Goal: Information Seeking & Learning: Find specific fact

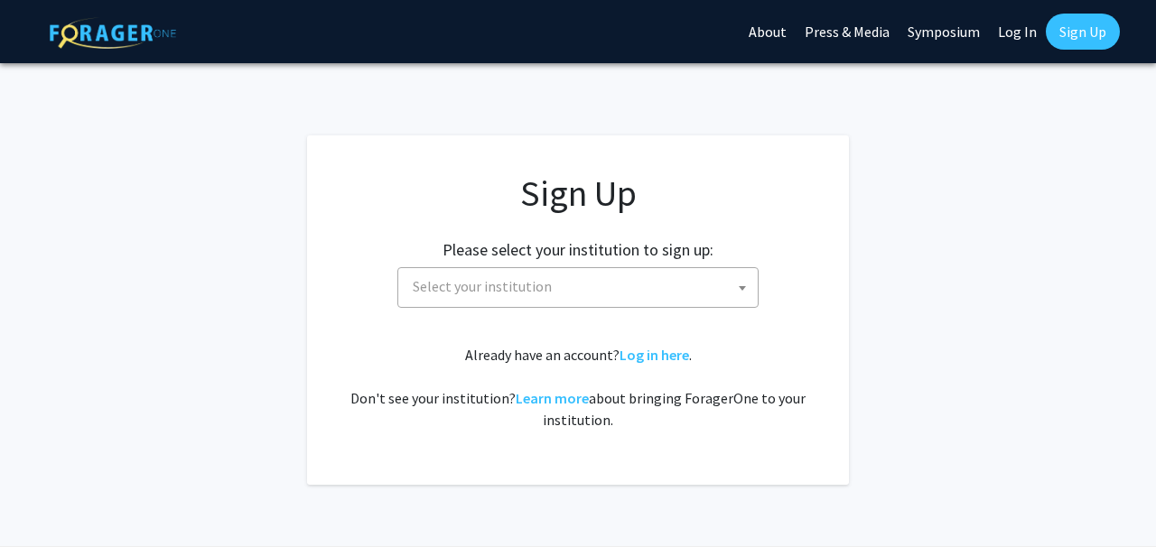
click at [513, 282] on span "Select your institution" at bounding box center [482, 286] width 139 height 18
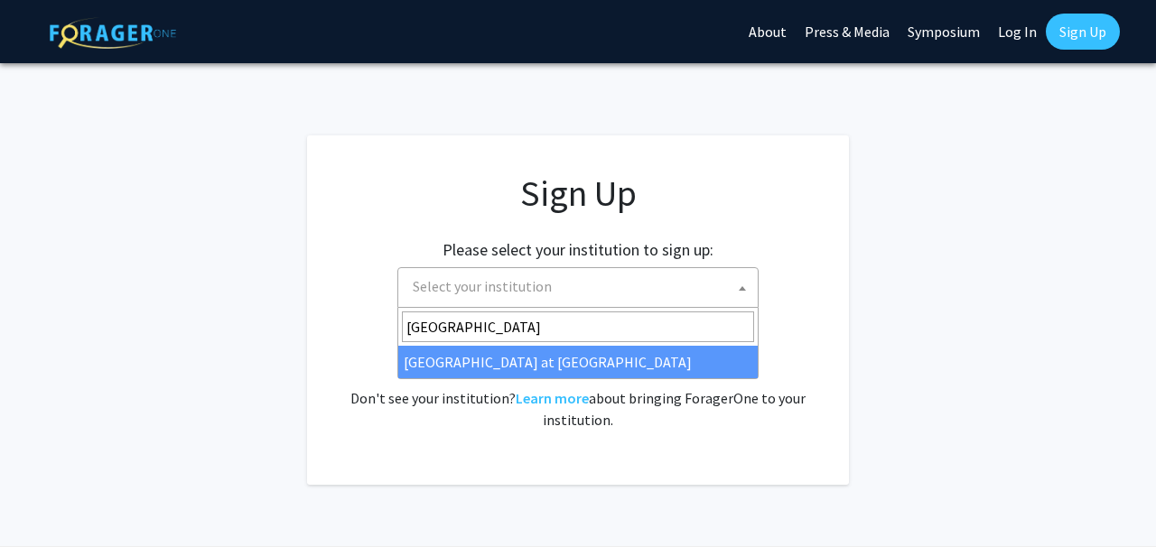
type input "[GEOGRAPHIC_DATA]"
select select "18"
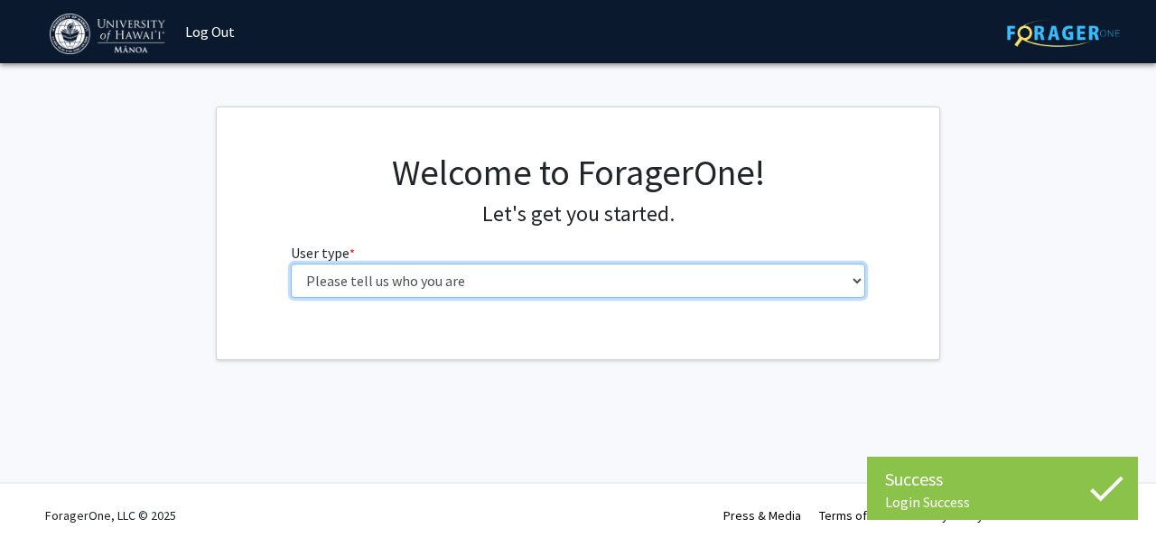
click at [584, 280] on select "Please tell us who you are Undergraduate Student Master's Student Doctoral Cand…" at bounding box center [578, 281] width 575 height 34
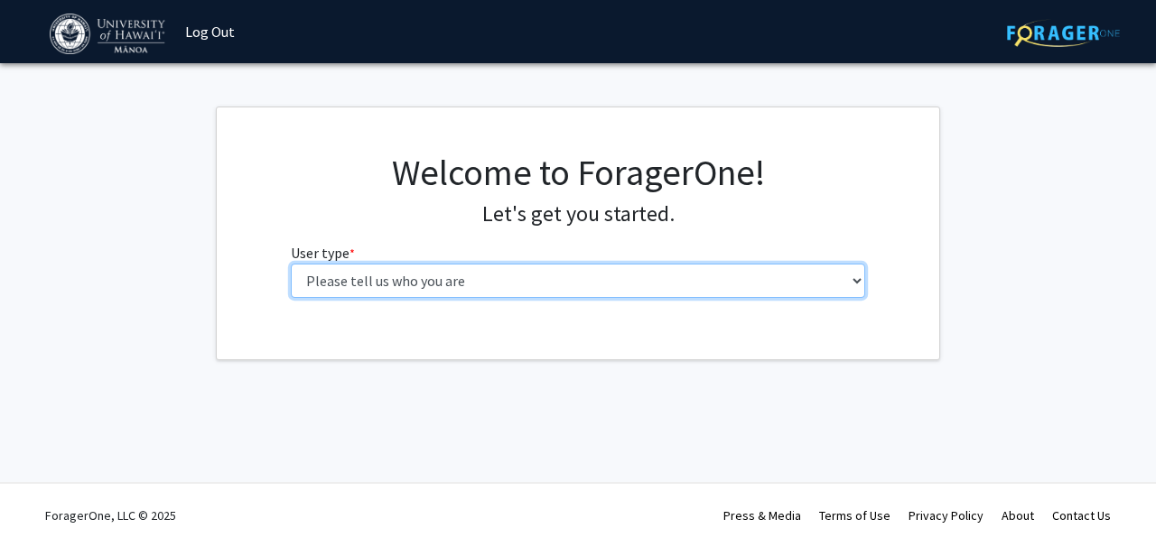
select select "5: faculty"
click at [291, 264] on select "Please tell us who you are Undergraduate Student Master's Student Doctoral Cand…" at bounding box center [578, 281] width 575 height 34
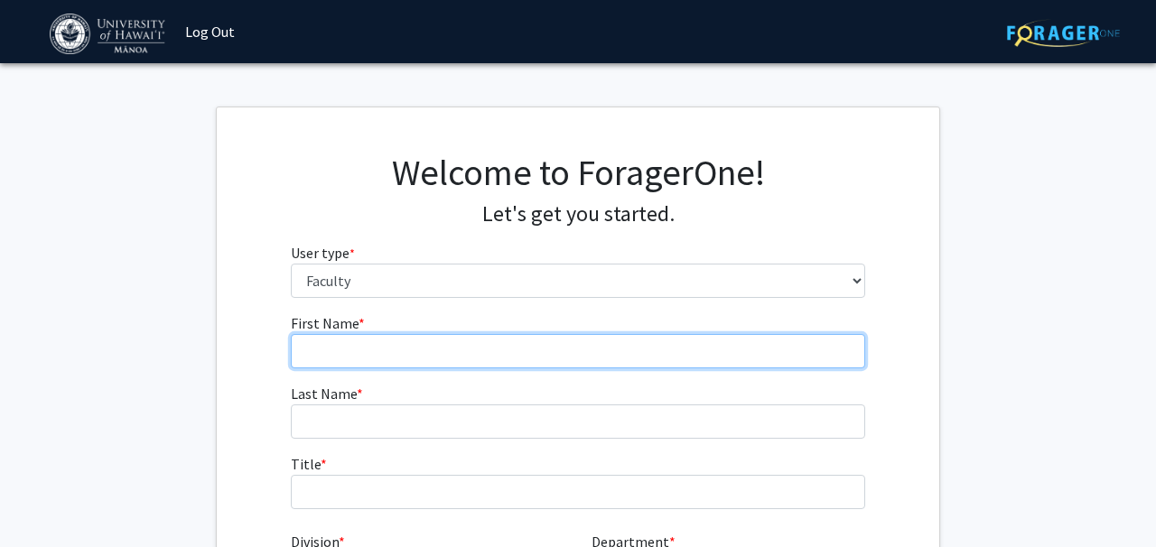
click at [603, 342] on input "First Name * required" at bounding box center [578, 351] width 575 height 34
type input "[PERSON_NAME]"
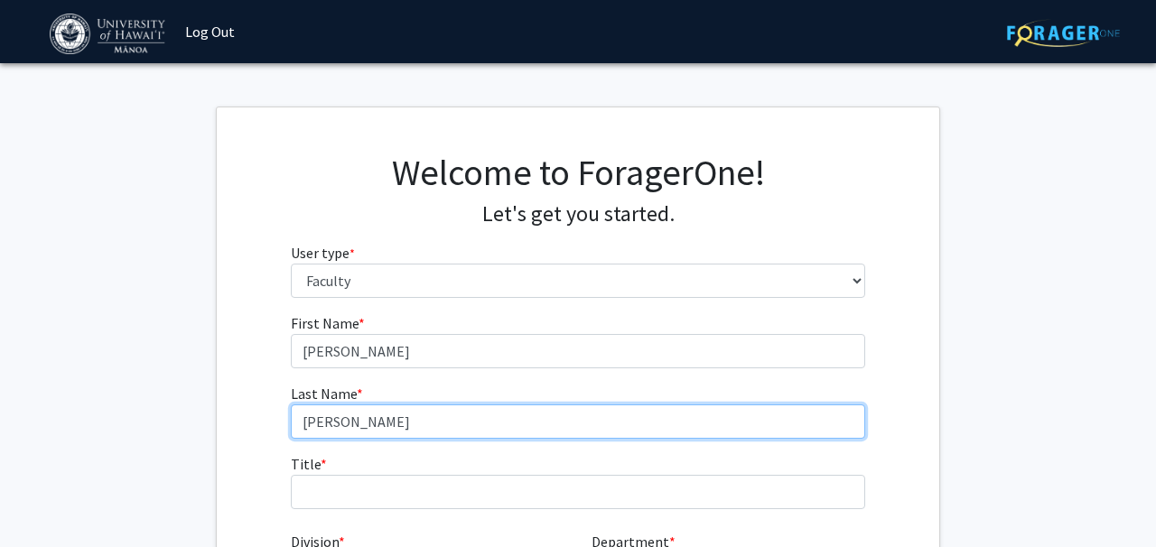
type input "[PERSON_NAME]"
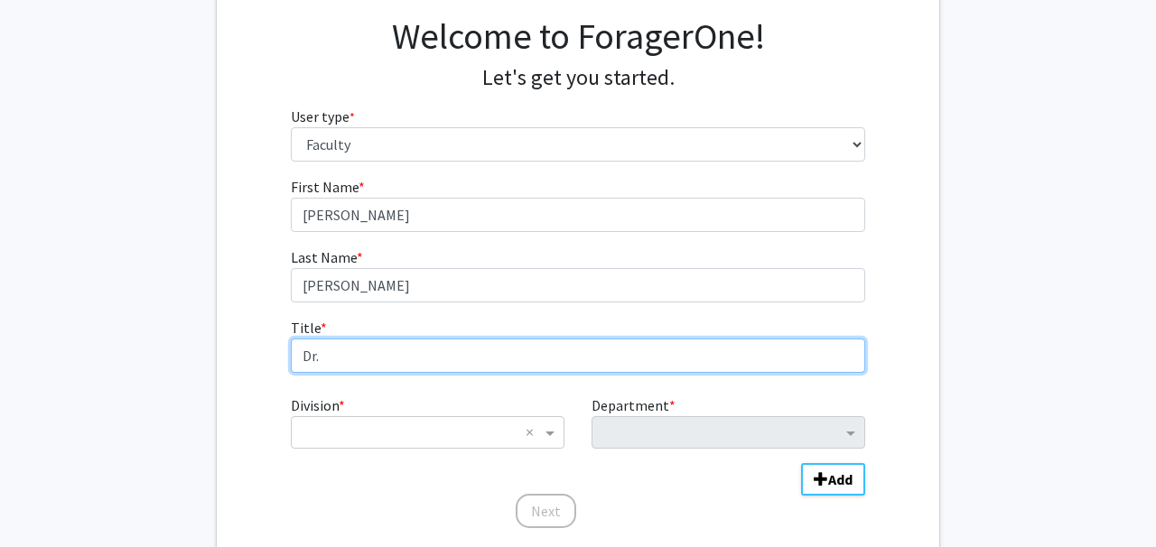
scroll to position [138, 0]
type input "Dr."
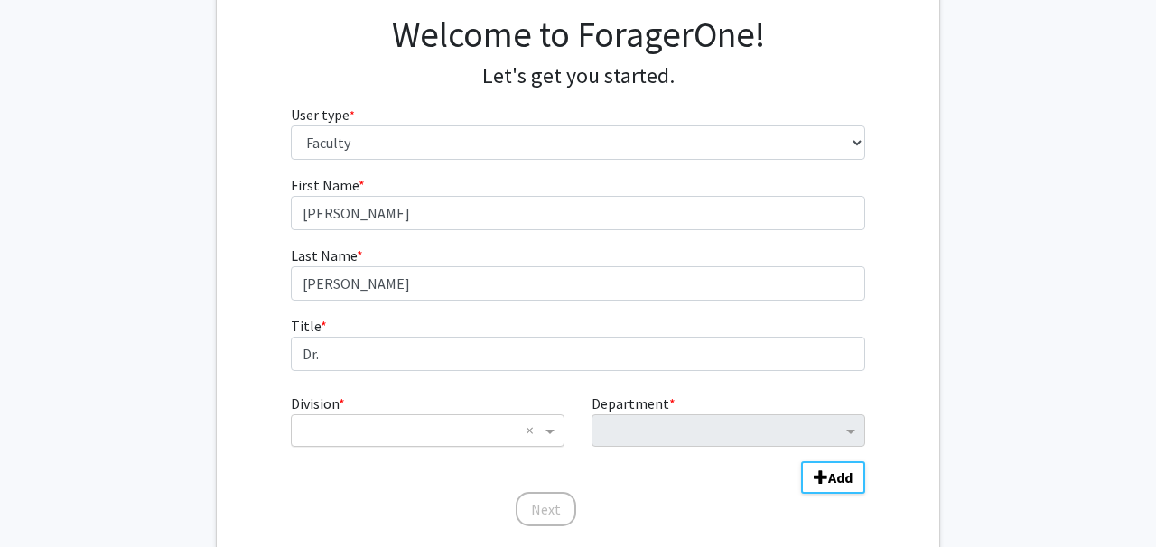
click at [444, 440] on input "Division" at bounding box center [410, 431] width 218 height 22
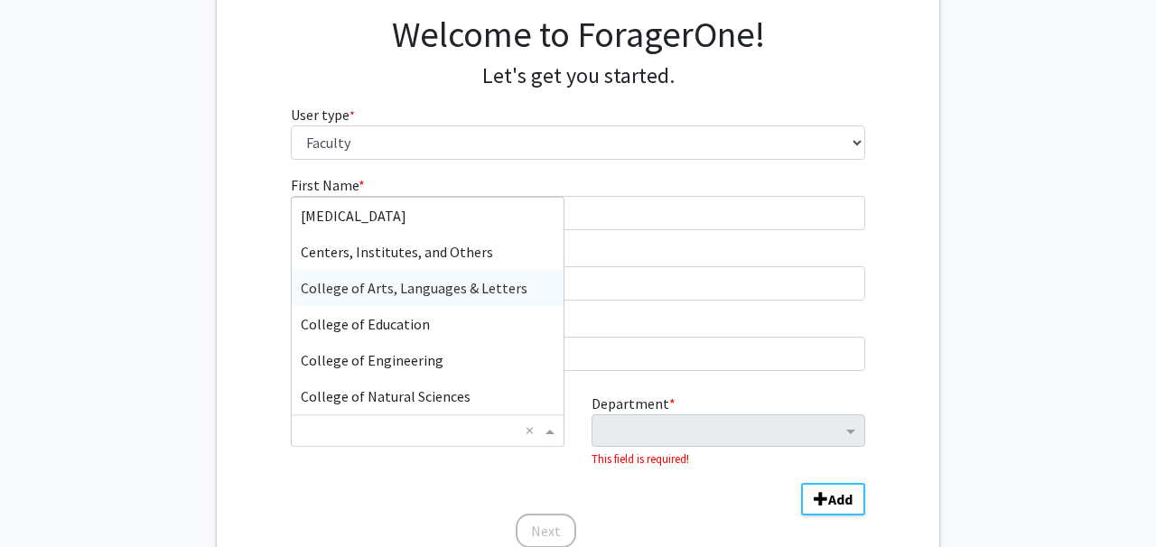
click at [497, 283] on span "College of Arts, Languages & Letters" at bounding box center [414, 288] width 227 height 18
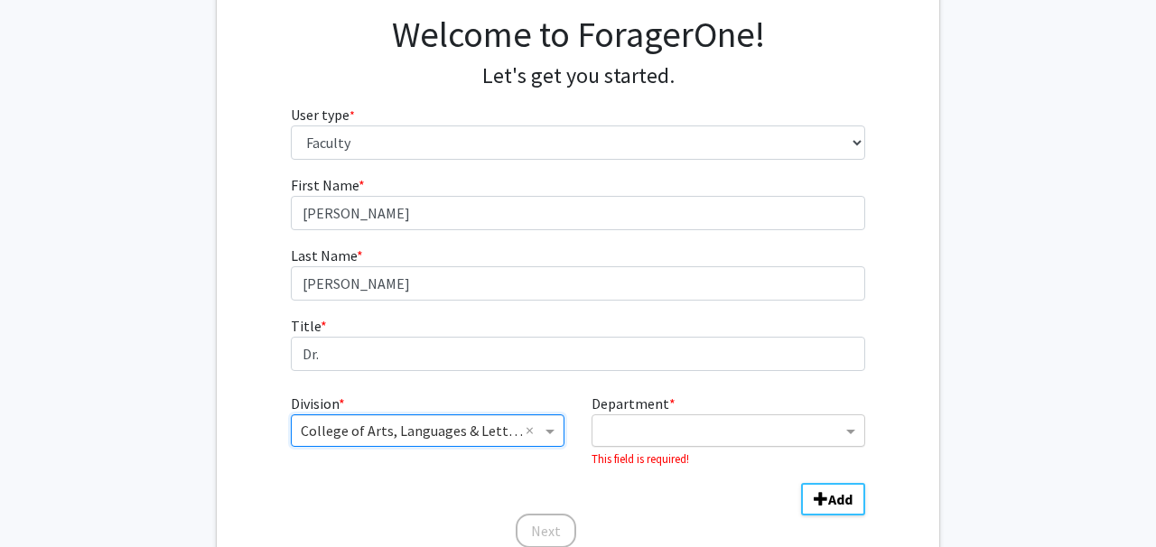
click at [670, 435] on input "Department" at bounding box center [721, 432] width 240 height 22
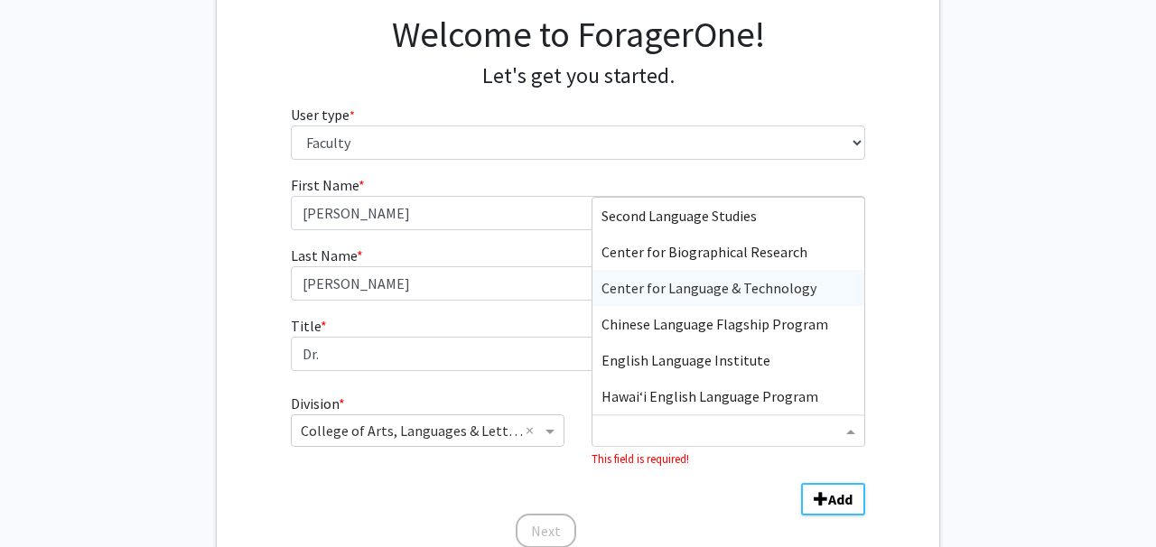
click at [730, 290] on span "Center for Language & Technology" at bounding box center [708, 288] width 215 height 18
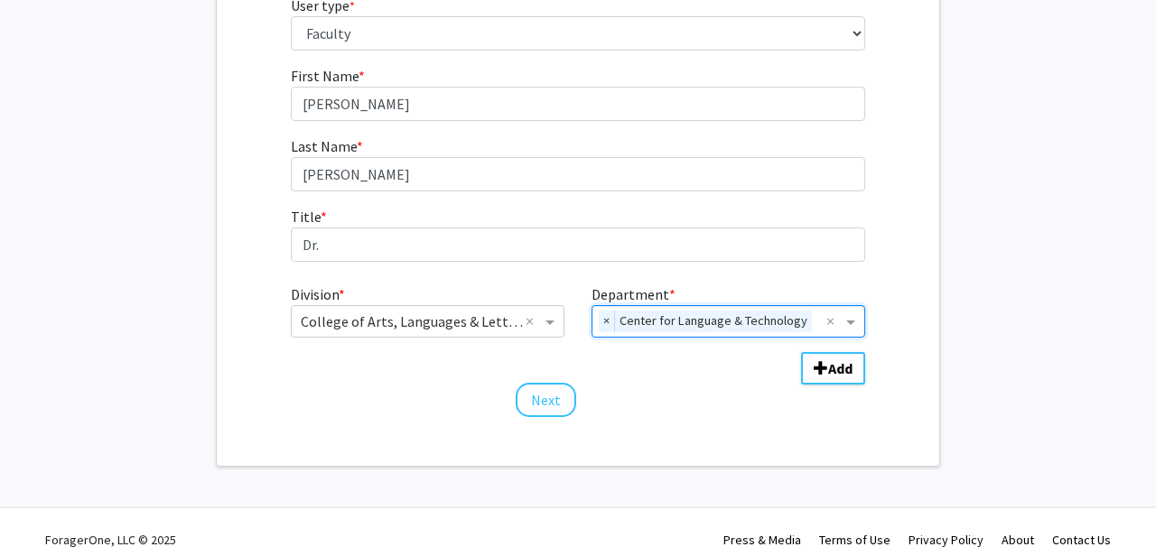
scroll to position [251, 0]
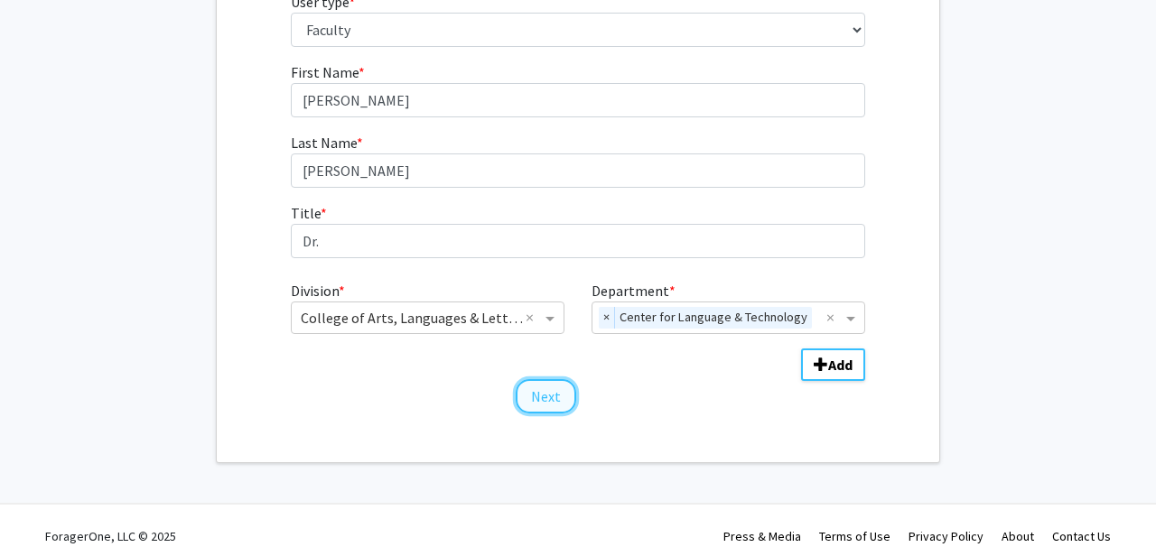
click at [535, 391] on button "Next" at bounding box center [546, 396] width 61 height 34
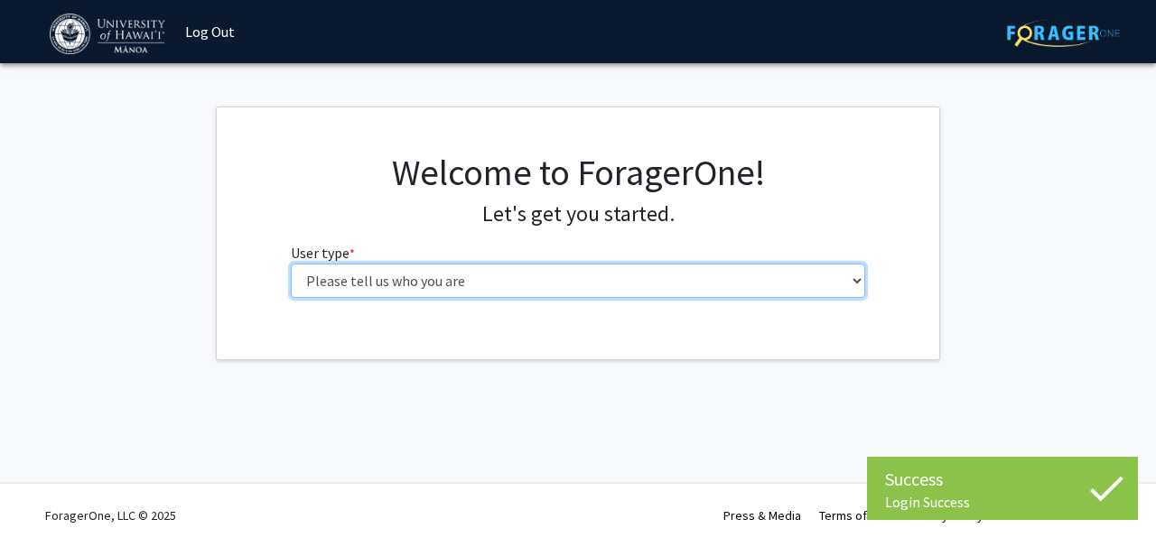
click at [476, 283] on select "Please tell us who you are Undergraduate Student Master's Student Doctoral Cand…" at bounding box center [578, 281] width 575 height 34
select select "5: faculty"
click at [291, 264] on select "Please tell us who you are Undergraduate Student Master's Student Doctoral Cand…" at bounding box center [578, 281] width 575 height 34
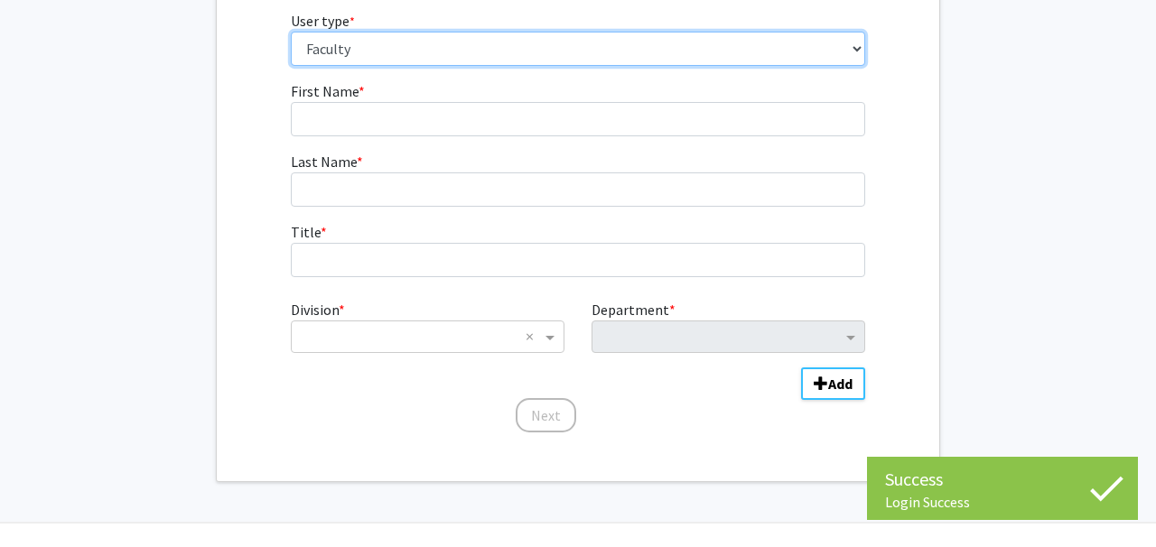
scroll to position [272, 0]
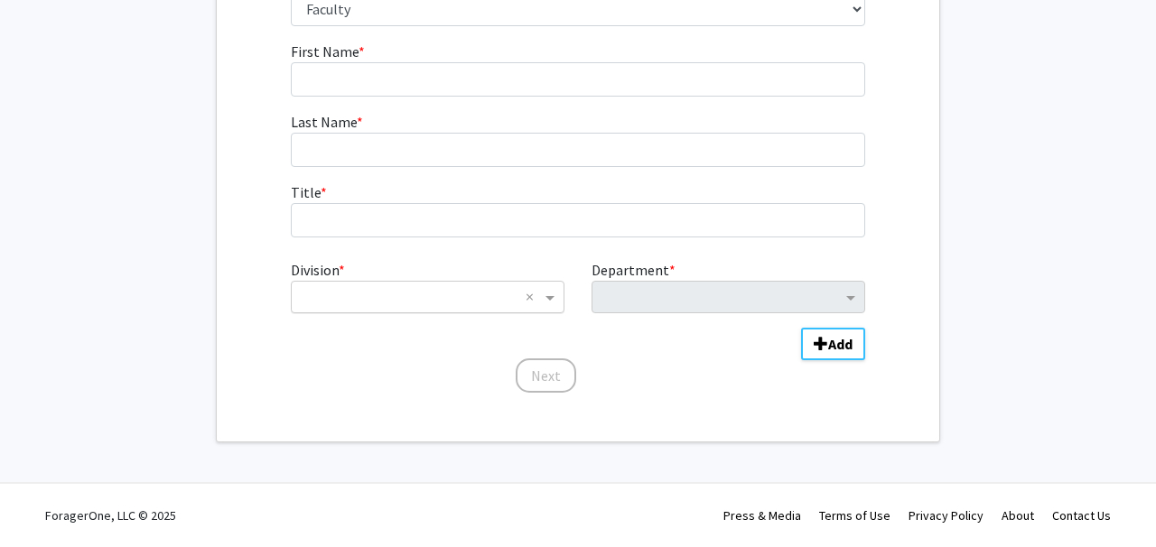
click at [468, 300] on input "Division" at bounding box center [410, 297] width 218 height 22
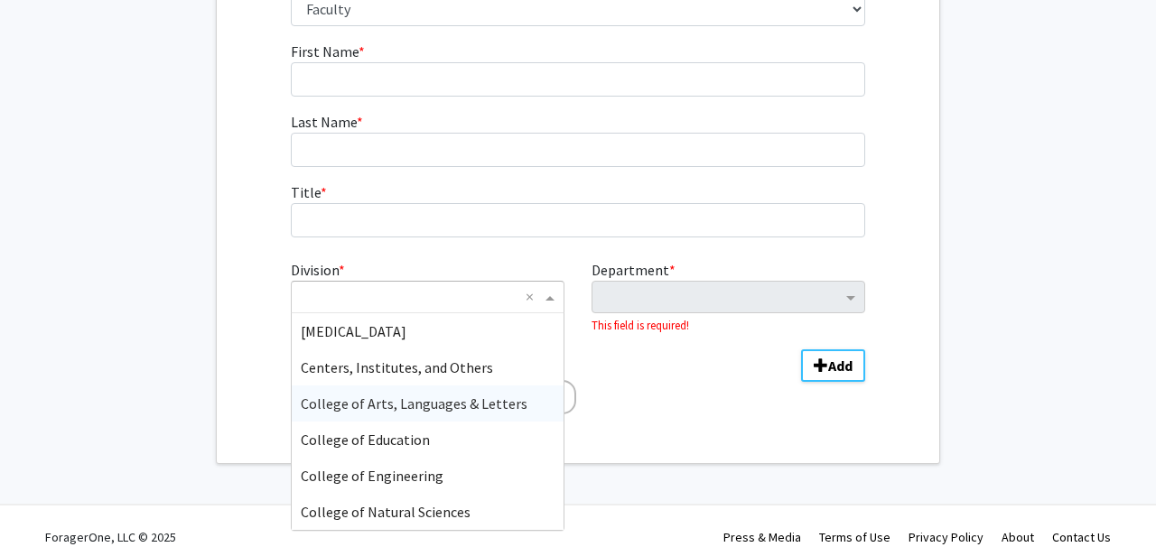
click at [471, 404] on span "College of Arts, Languages & Letters" at bounding box center [414, 404] width 227 height 18
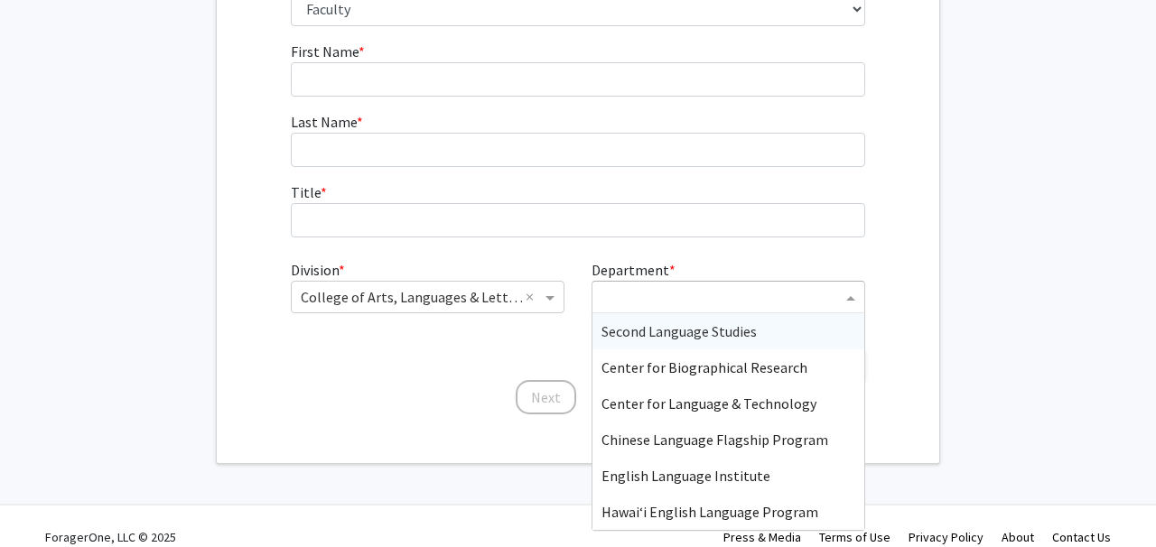
click at [688, 298] on input "Department" at bounding box center [721, 298] width 240 height 22
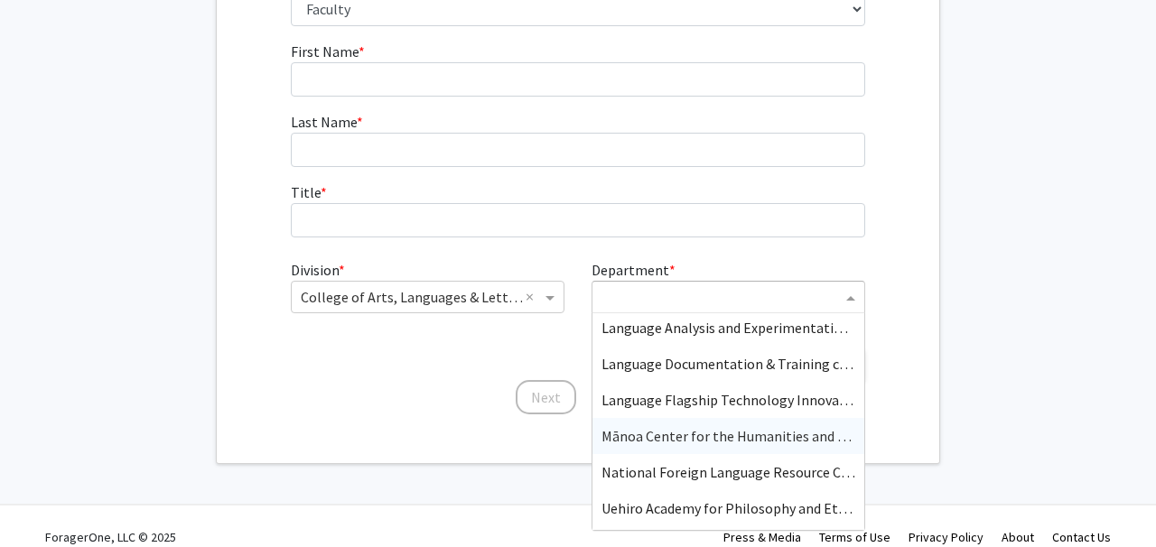
scroll to position [262, 0]
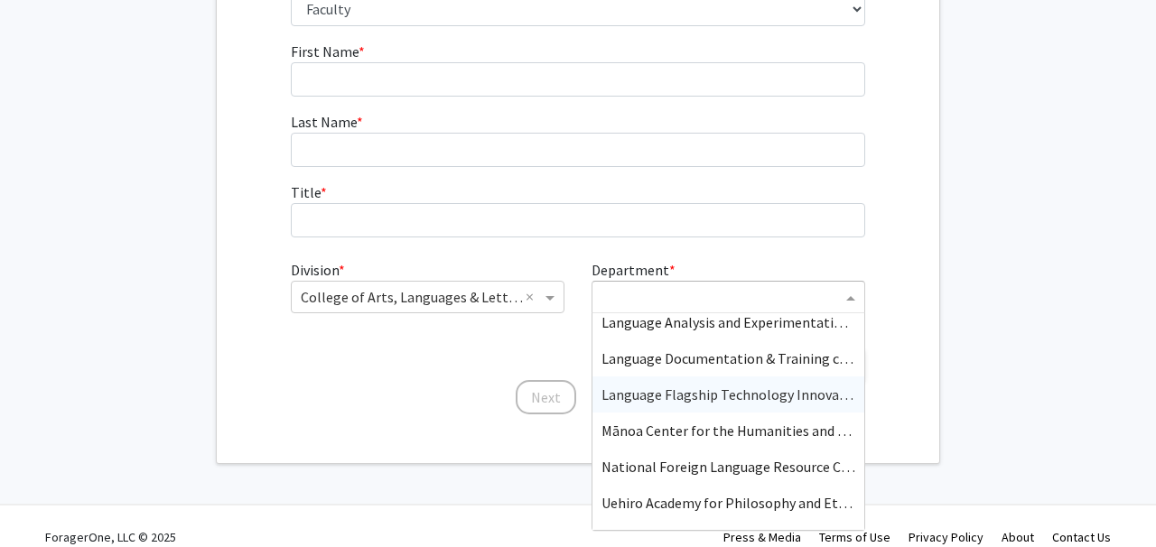
click at [719, 397] on span "Language Flagship Technology Innovation Center" at bounding box center [755, 395] width 309 height 18
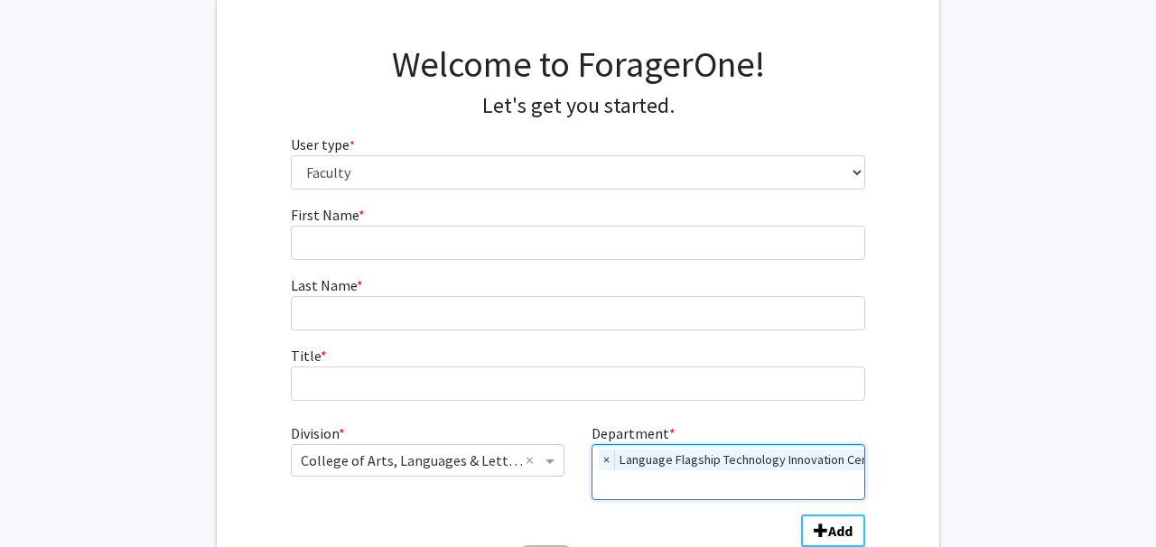
scroll to position [104, 0]
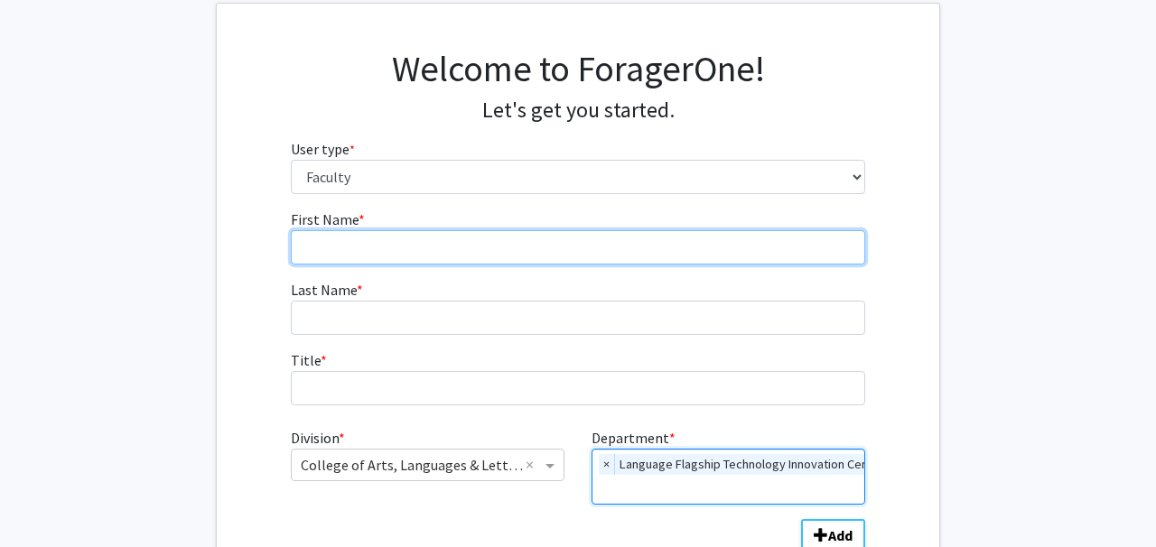
click at [558, 246] on input "First Name * required" at bounding box center [578, 247] width 575 height 34
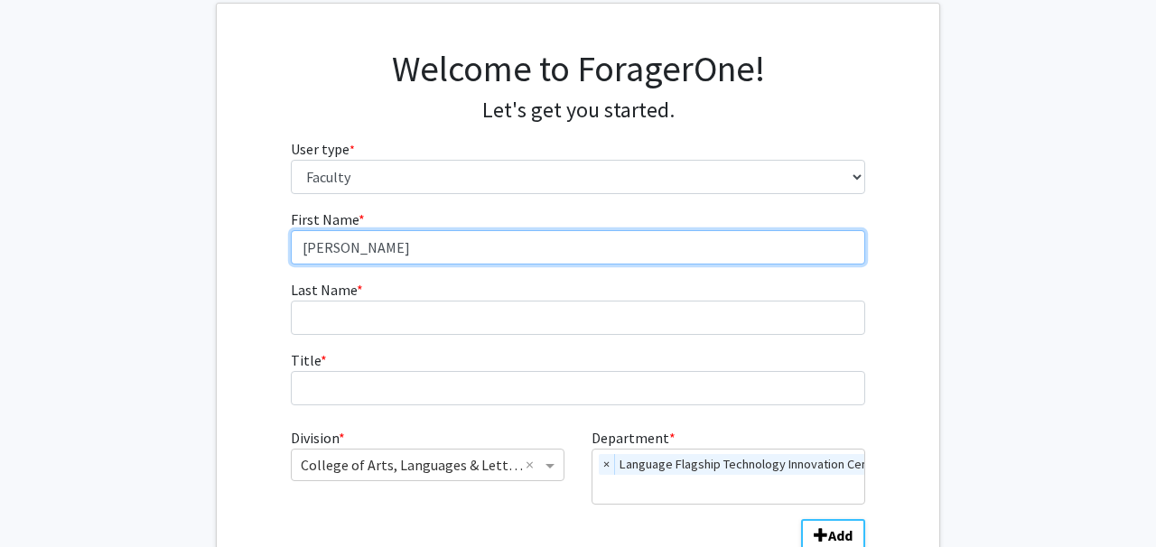
type input "[PERSON_NAME]"
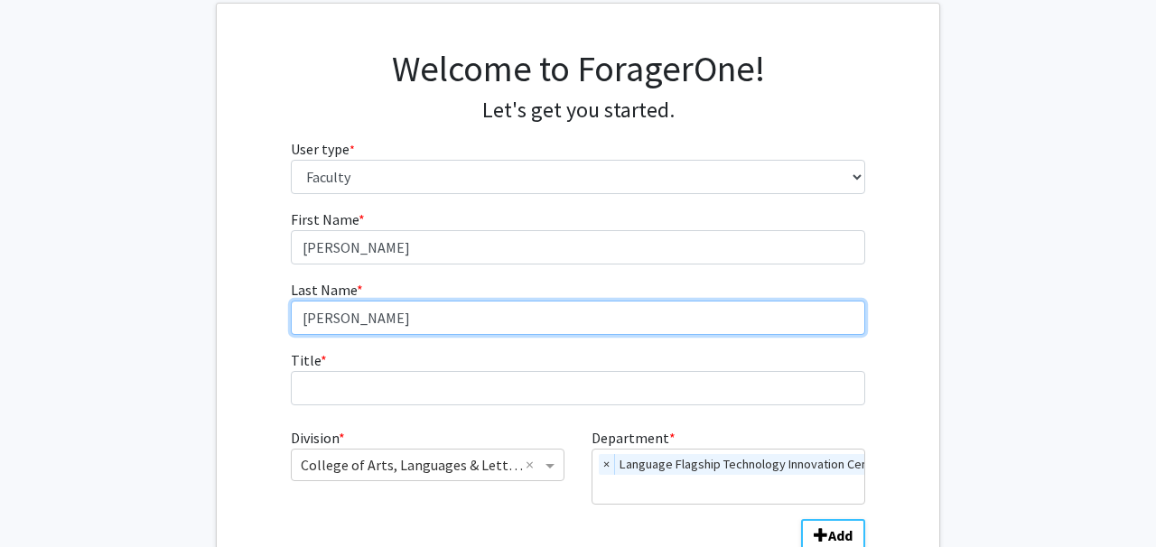
type input "[PERSON_NAME]"
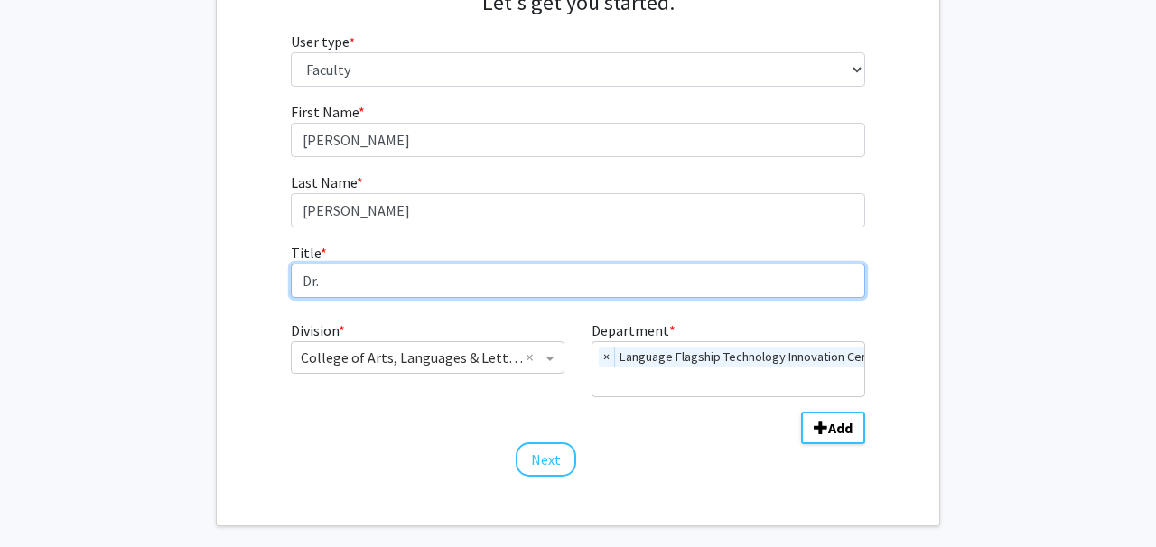
scroll to position [235, 0]
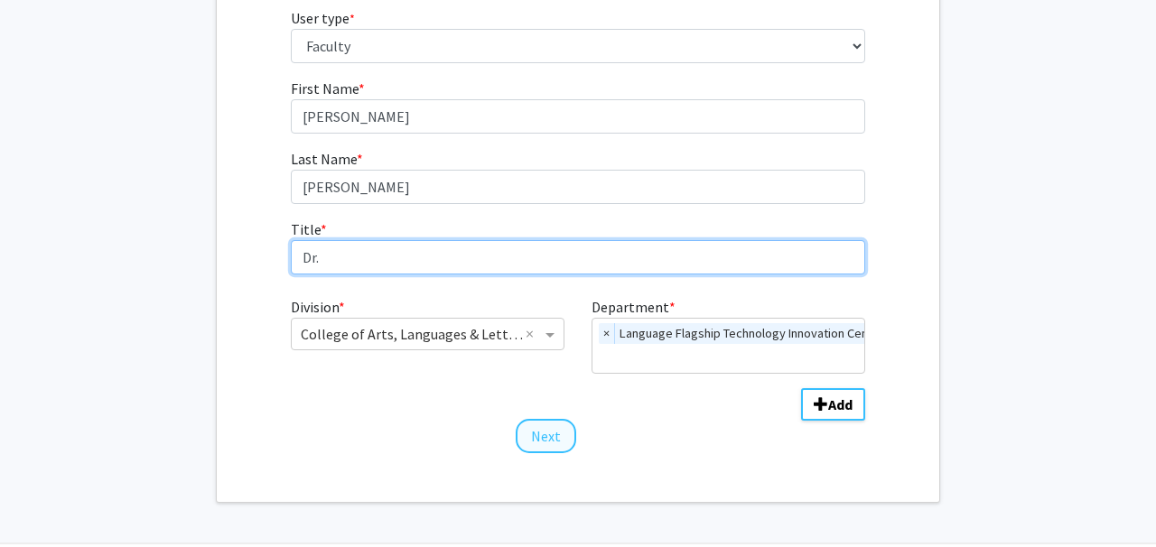
type input "Dr."
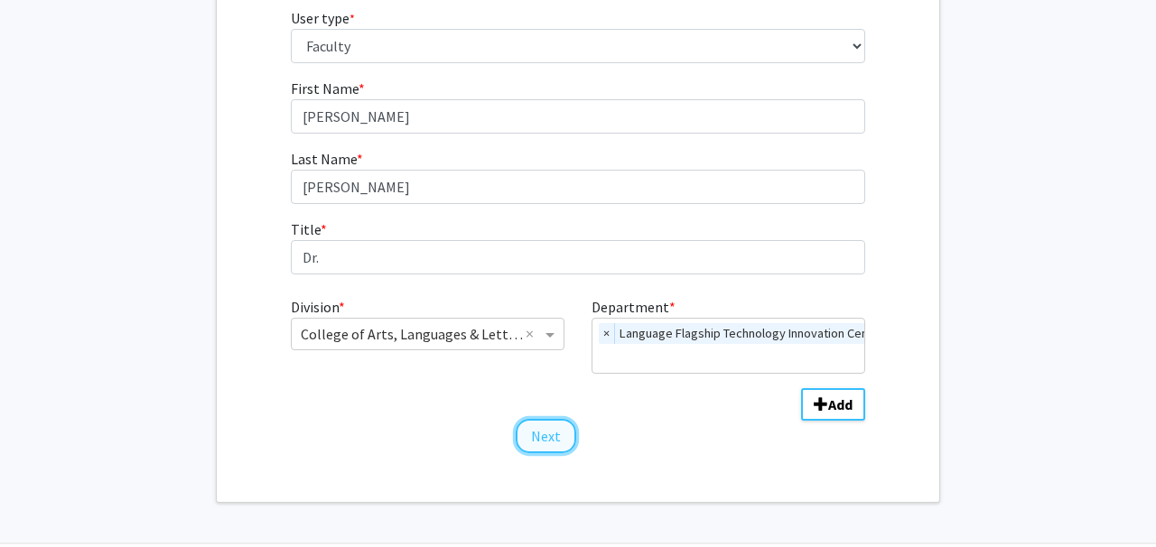
click at [546, 430] on button "Next" at bounding box center [546, 436] width 61 height 34
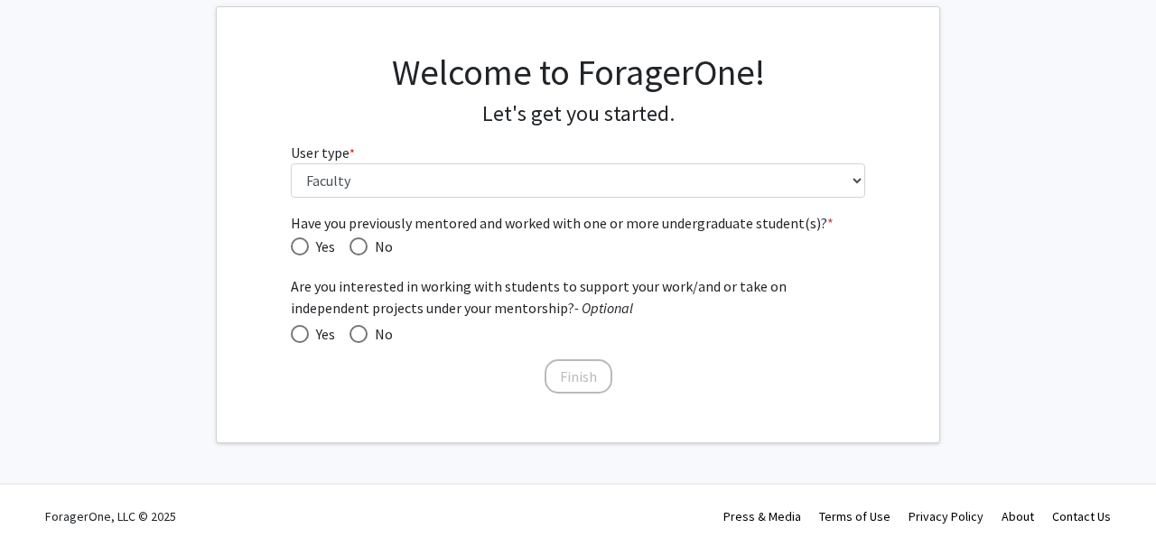
click at [354, 237] on span "Have you previously mentored and worked with one or more undergraduate student(…" at bounding box center [358, 246] width 18 height 18
click at [354, 237] on input "No" at bounding box center [358, 246] width 18 height 18
radio input "true"
click at [302, 331] on span at bounding box center [300, 334] width 18 height 18
click at [302, 331] on input "Yes" at bounding box center [300, 334] width 18 height 18
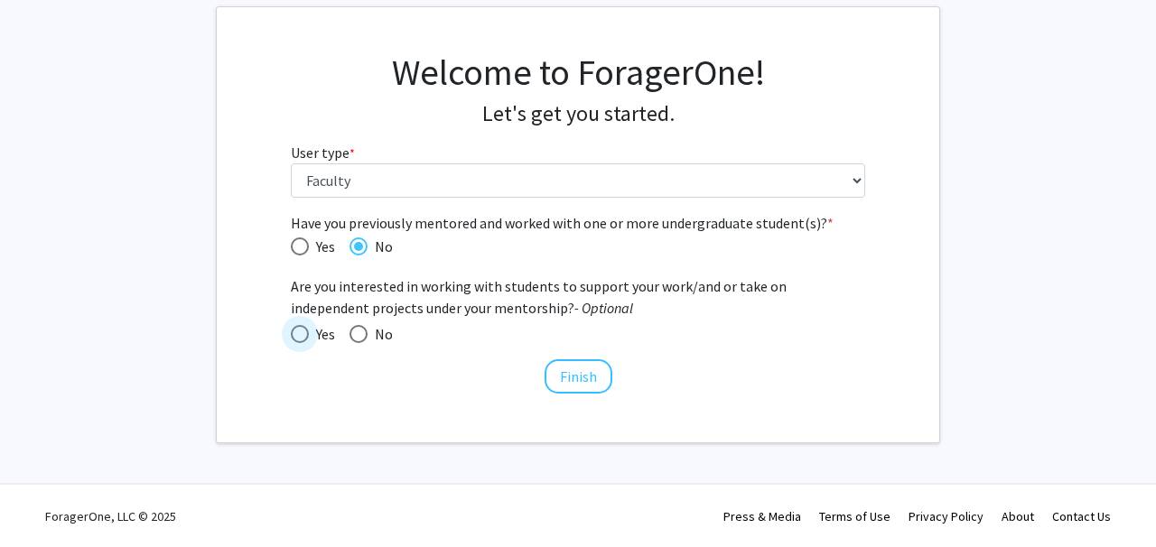
radio input "true"
click at [595, 383] on button "Finish" at bounding box center [579, 376] width 68 height 34
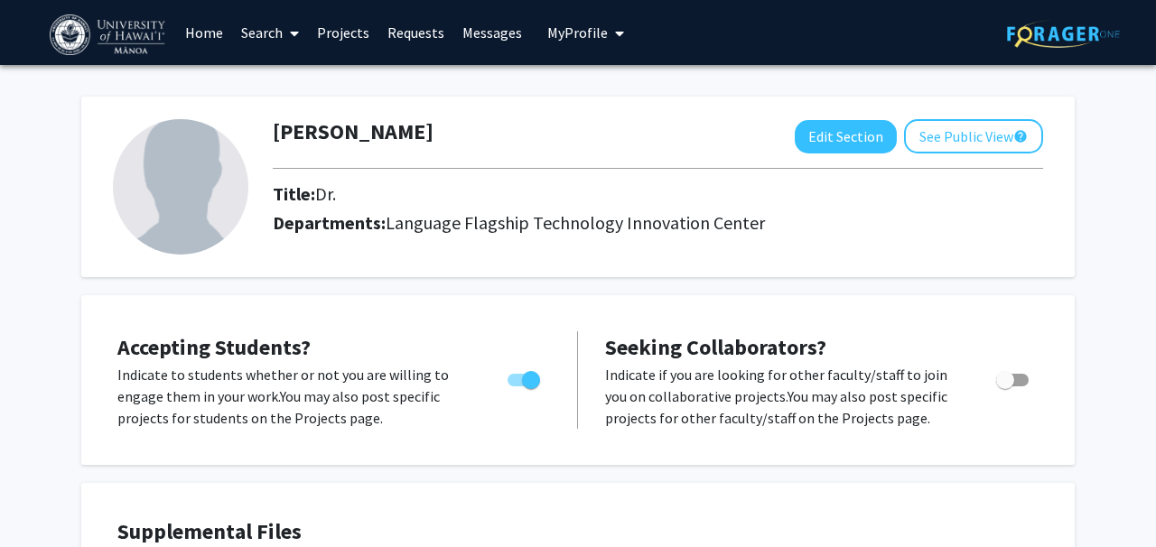
click at [531, 380] on span "Toggle" at bounding box center [531, 380] width 18 height 18
click at [517, 386] on input "Would you like to permit student requests?" at bounding box center [516, 386] width 1 height 1
checkbox input "false"
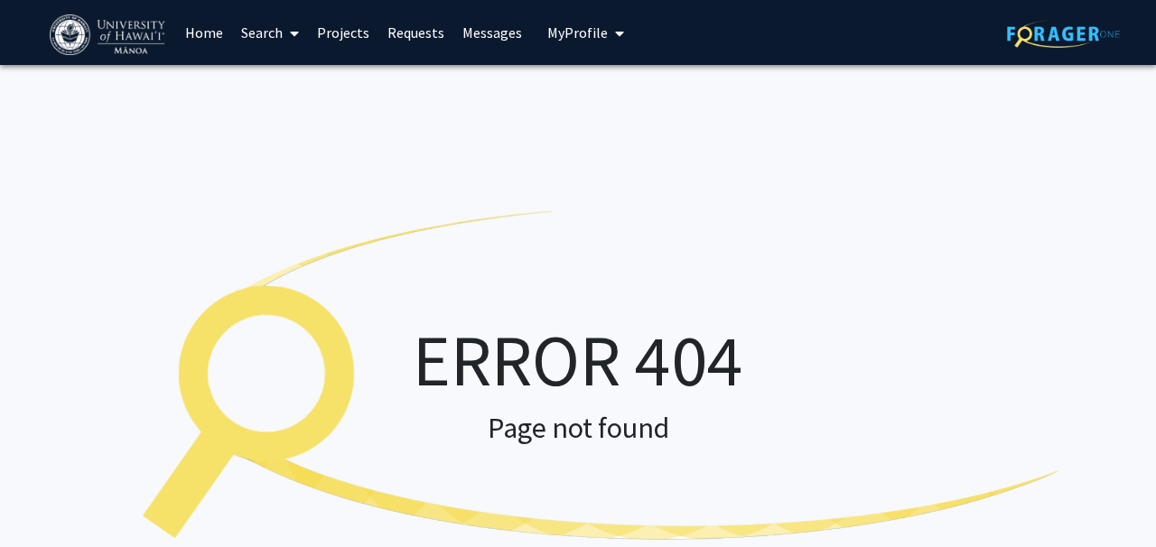
click at [209, 40] on link "Home" at bounding box center [204, 32] width 56 height 63
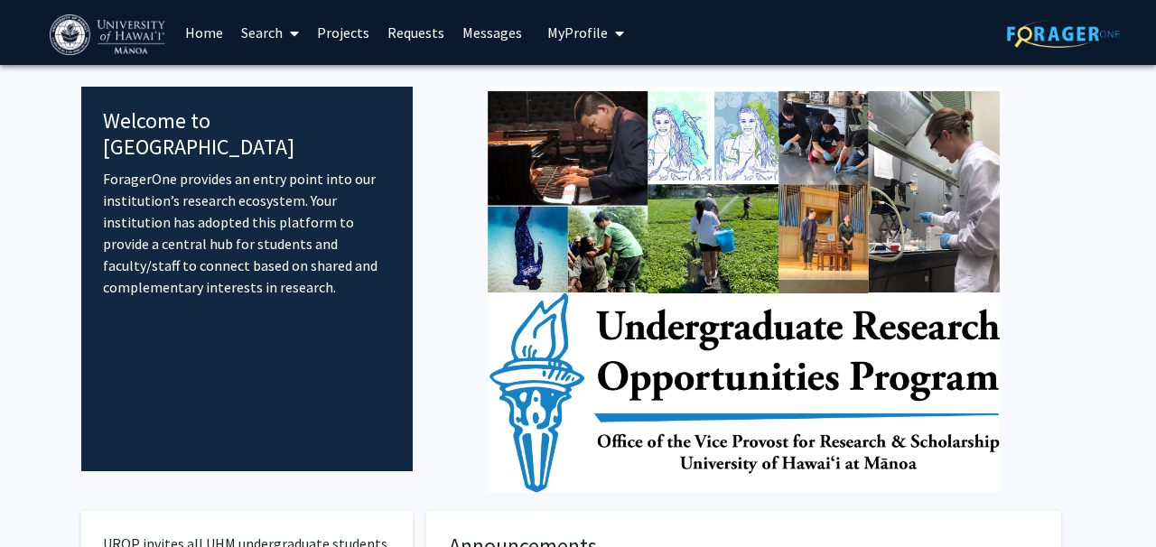
click at [278, 27] on link "Search" at bounding box center [270, 32] width 76 height 63
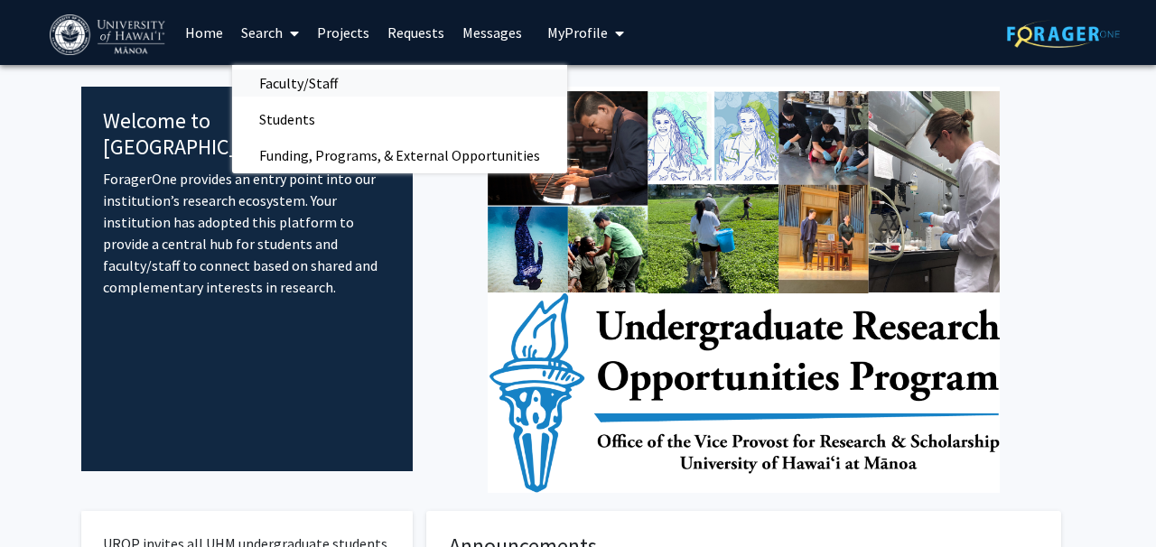
click at [308, 80] on span "Faculty/Staff" at bounding box center [298, 83] width 133 height 36
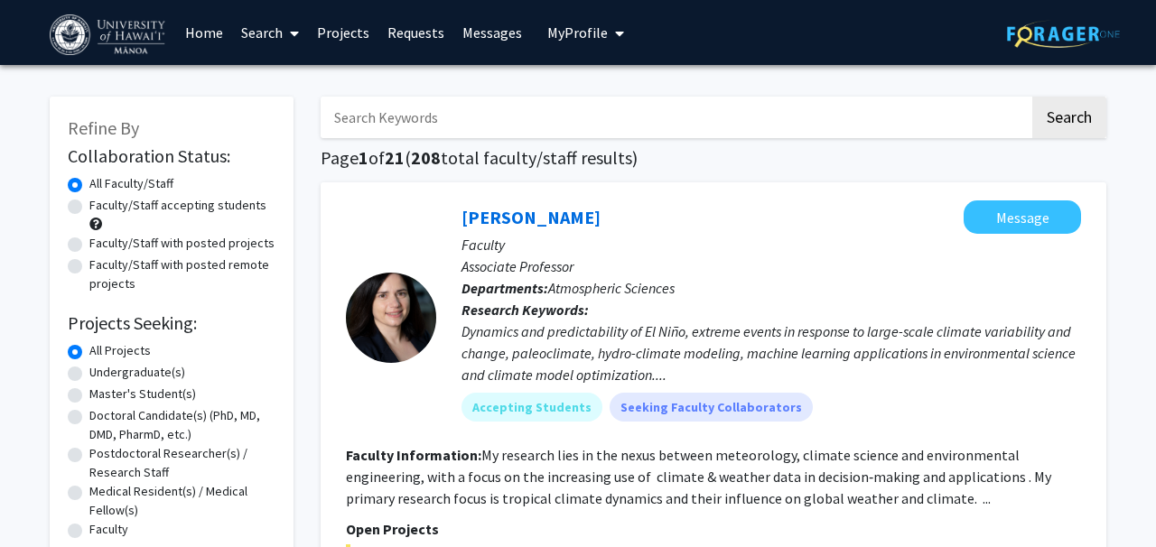
click at [411, 133] on input "Search Keywords" at bounding box center [675, 118] width 709 height 42
type input "naiyi"
click at [1032, 97] on button "Search" at bounding box center [1069, 118] width 74 height 42
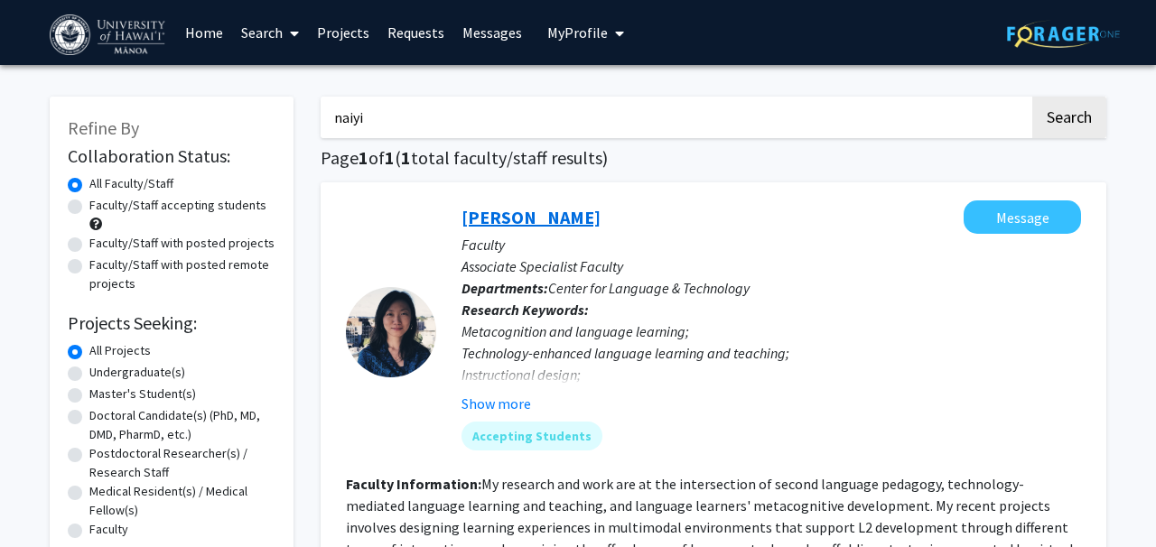
click at [504, 219] on link "[PERSON_NAME]" at bounding box center [530, 217] width 139 height 23
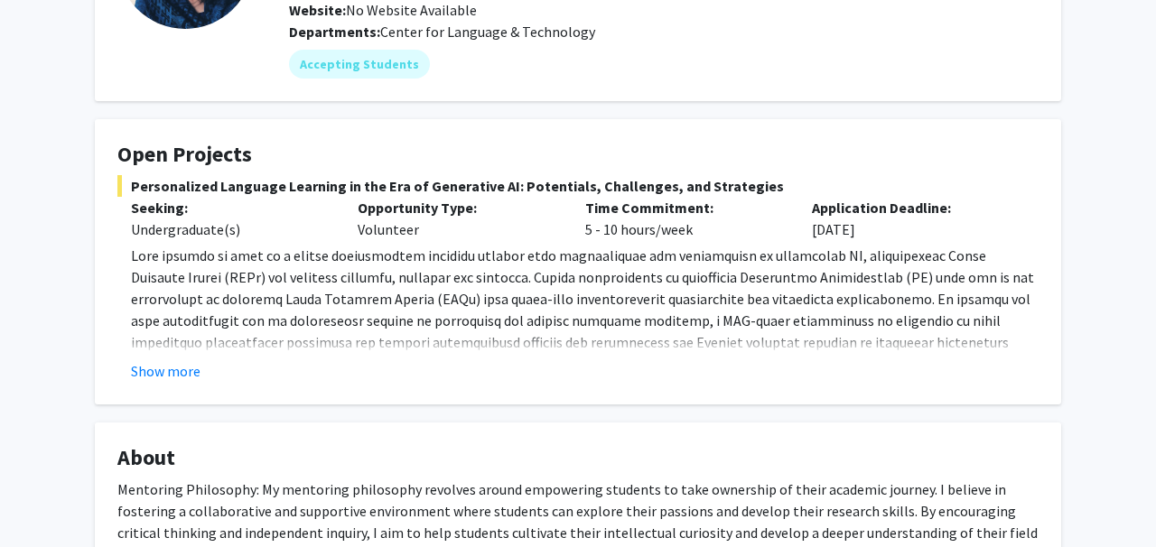
scroll to position [216, 0]
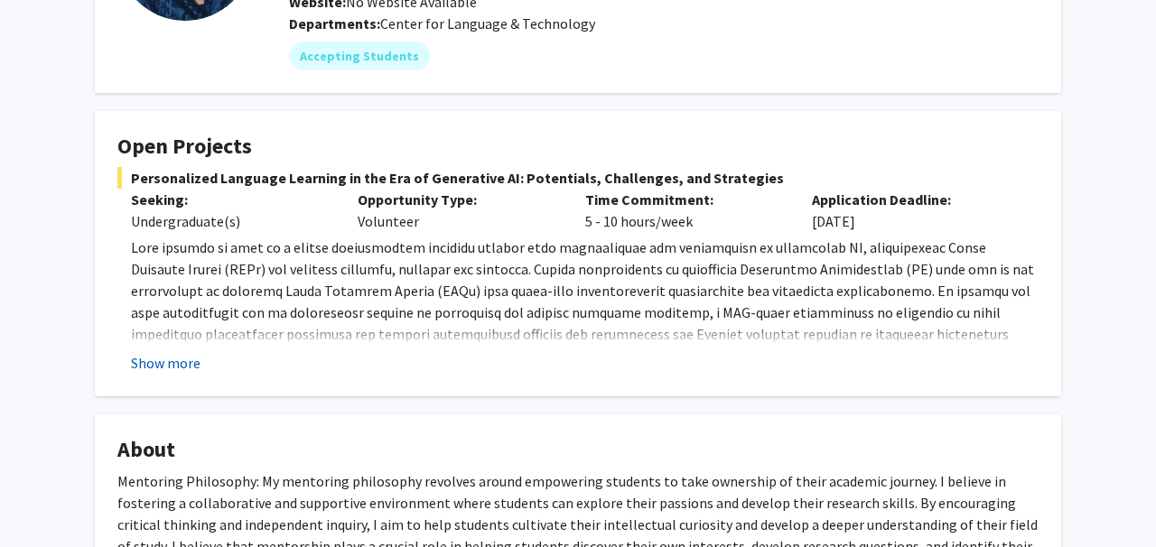
click at [169, 365] on button "Show more" at bounding box center [166, 363] width 70 height 22
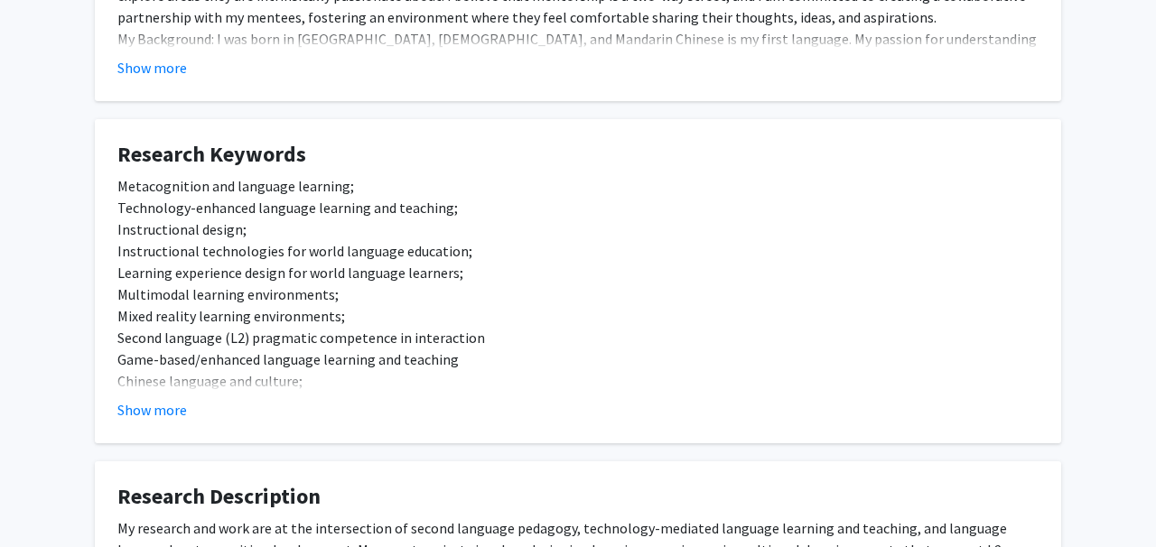
scroll to position [1252, 0]
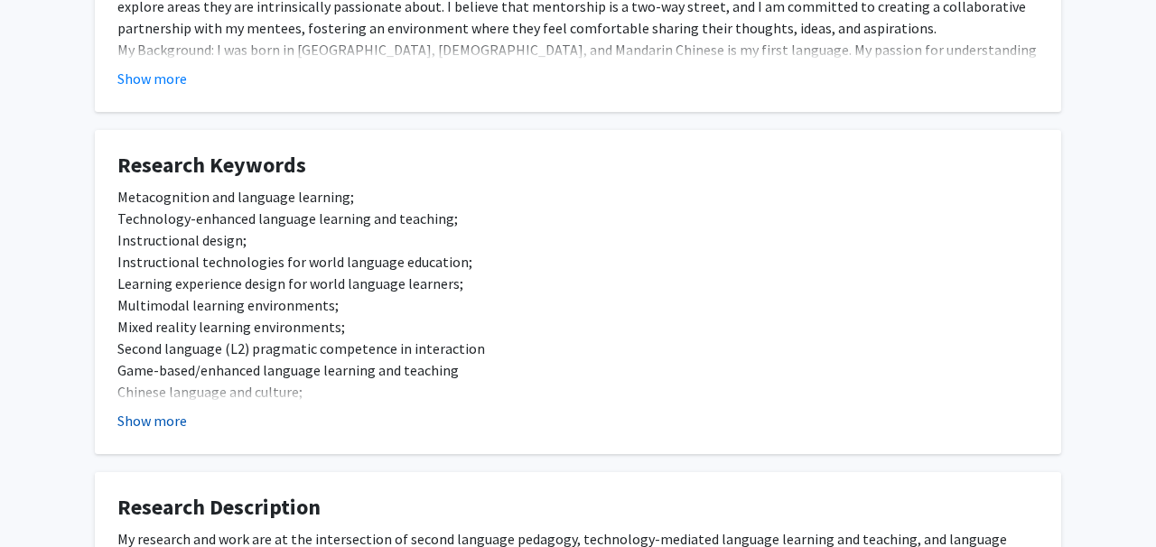
click at [167, 410] on button "Show more" at bounding box center [152, 421] width 70 height 22
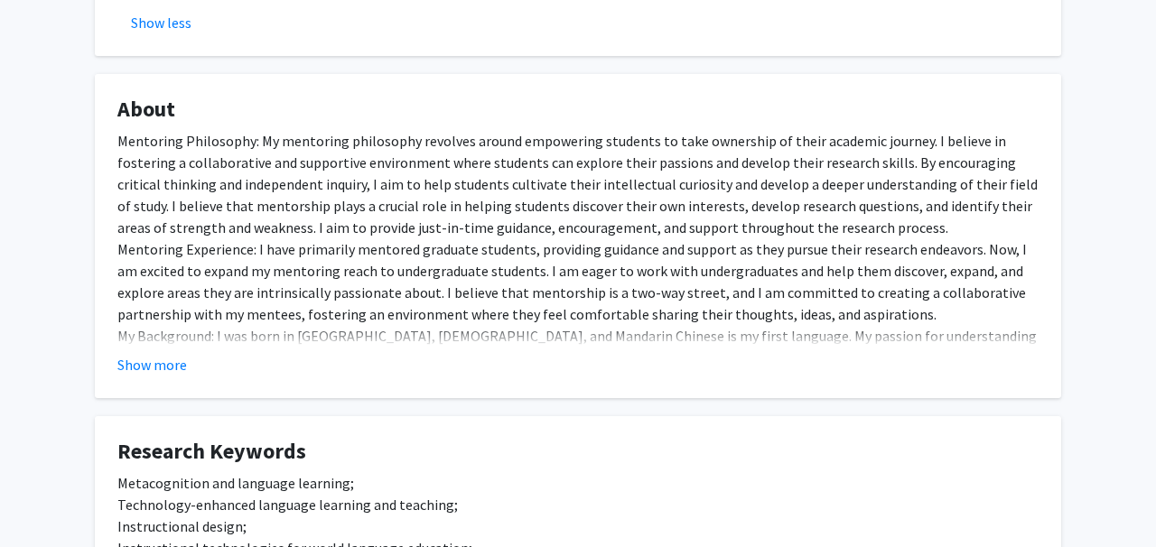
scroll to position [965, 0]
click at [165, 355] on button "Show more" at bounding box center [152, 366] width 70 height 22
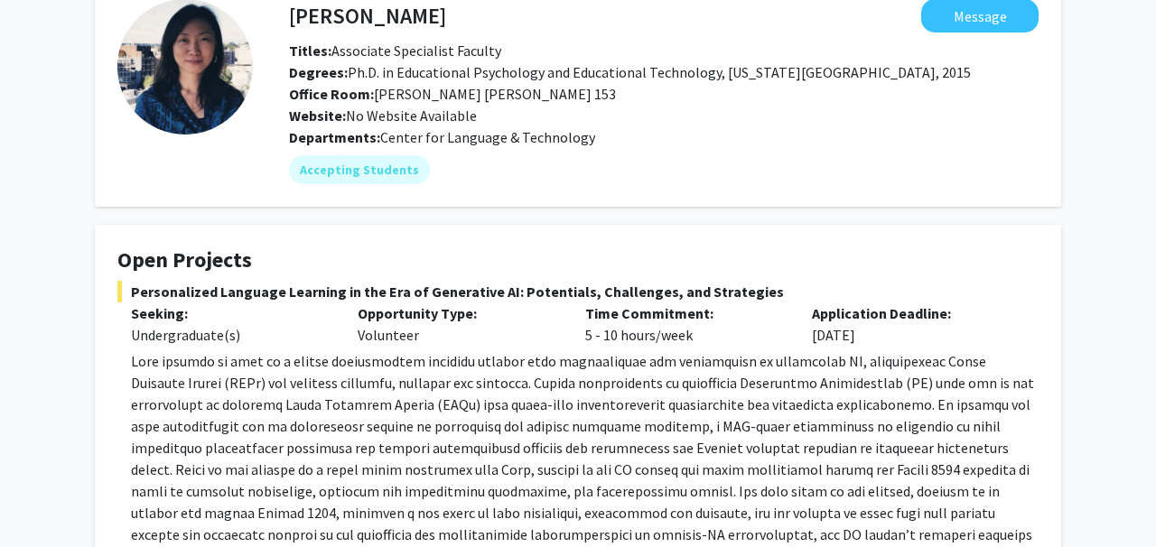
scroll to position [104, 0]
